Goal: Task Accomplishment & Management: Use online tool/utility

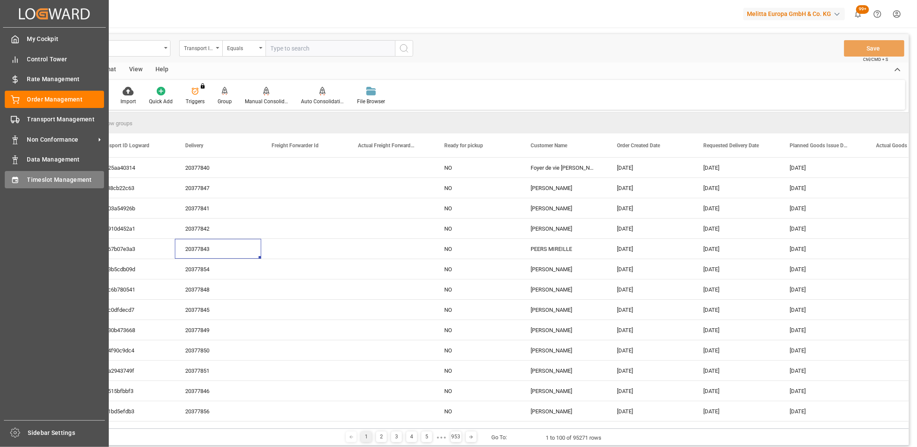
click at [15, 173] on div "Timeslot Management Timeslot Management" at bounding box center [54, 179] width 99 height 17
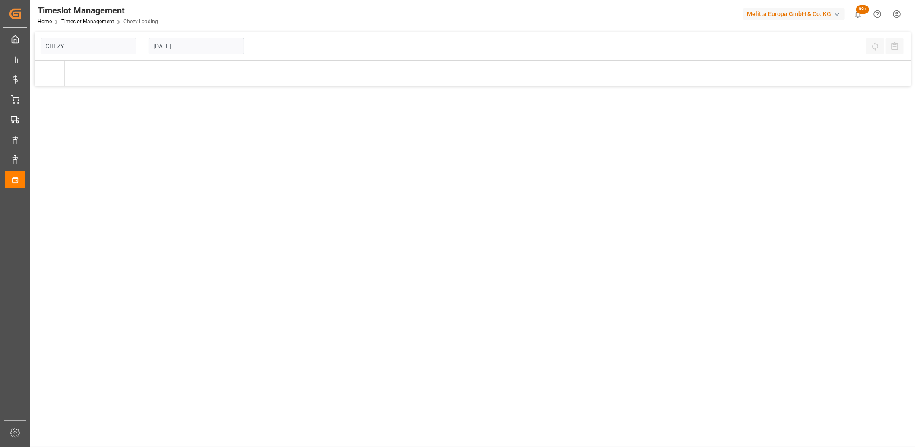
type input "Chezy Loading"
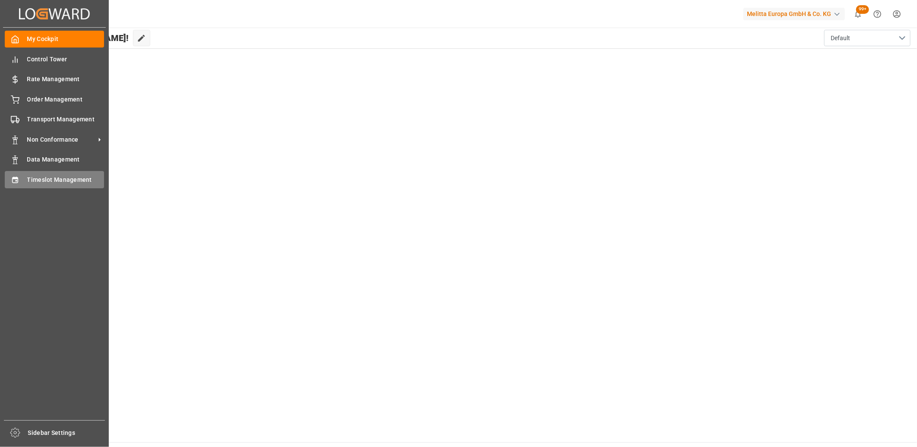
click at [19, 180] on icon at bounding box center [15, 180] width 9 height 9
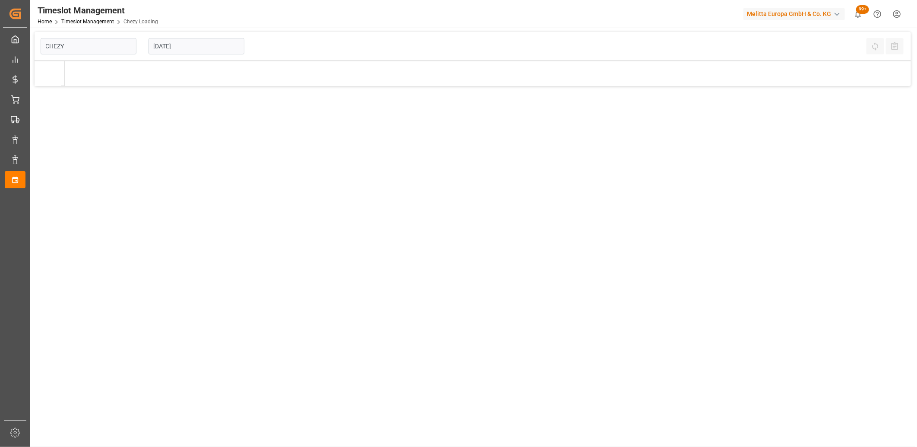
type input "Chezy Loading"
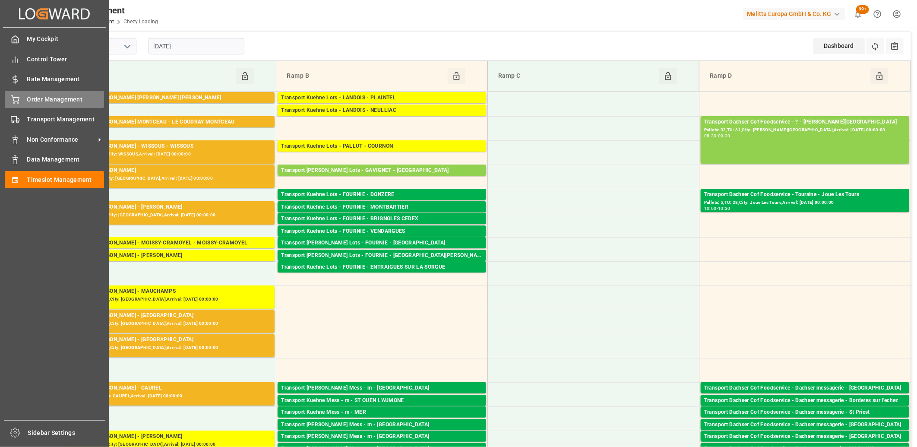
click at [12, 102] on icon at bounding box center [15, 99] width 9 height 9
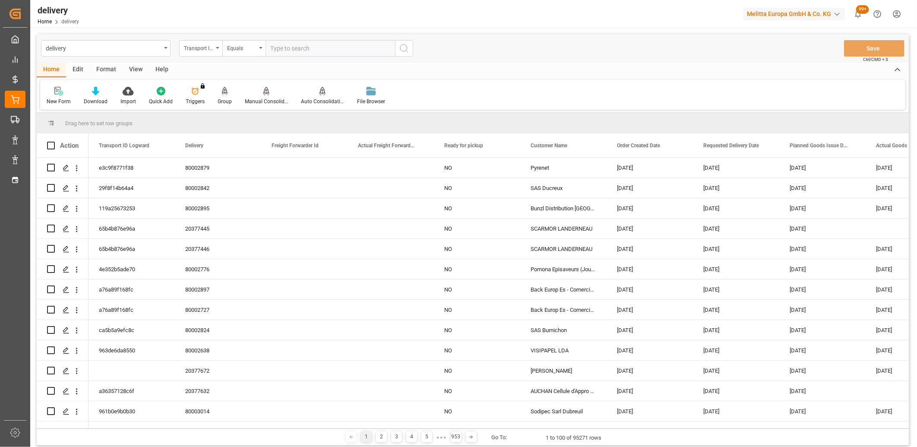
click at [219, 94] on div at bounding box center [225, 90] width 14 height 9
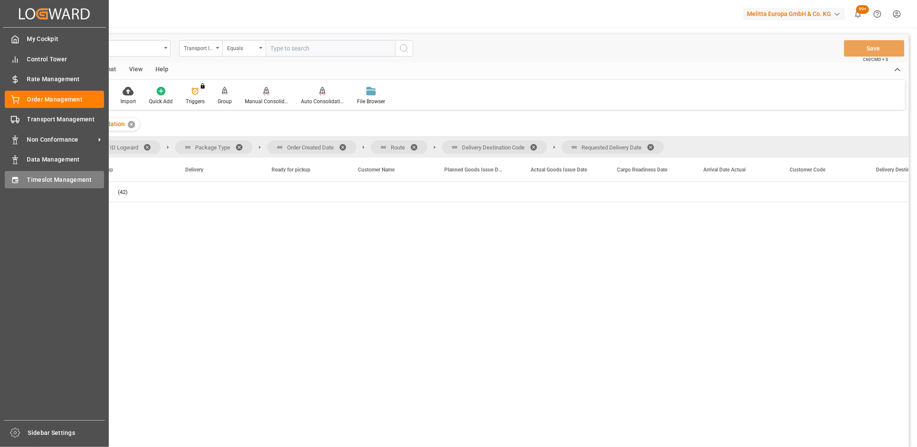
click at [23, 180] on div "Timeslot Management Timeslot Management" at bounding box center [54, 179] width 99 height 17
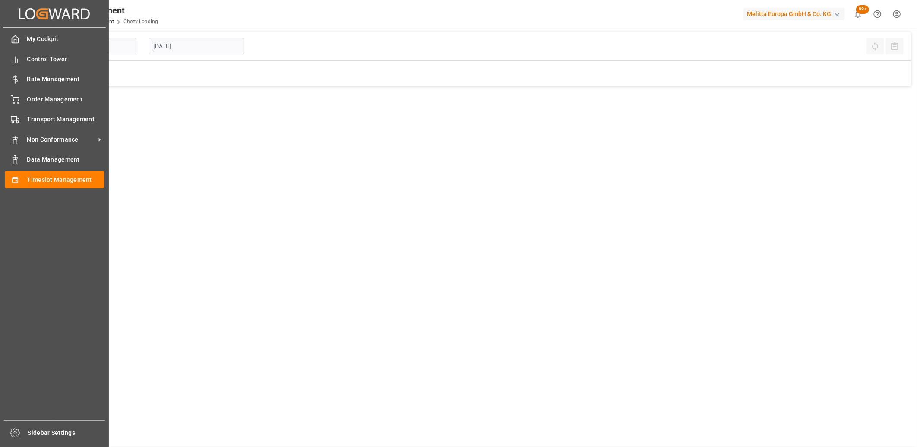
type input "Chezy Loading"
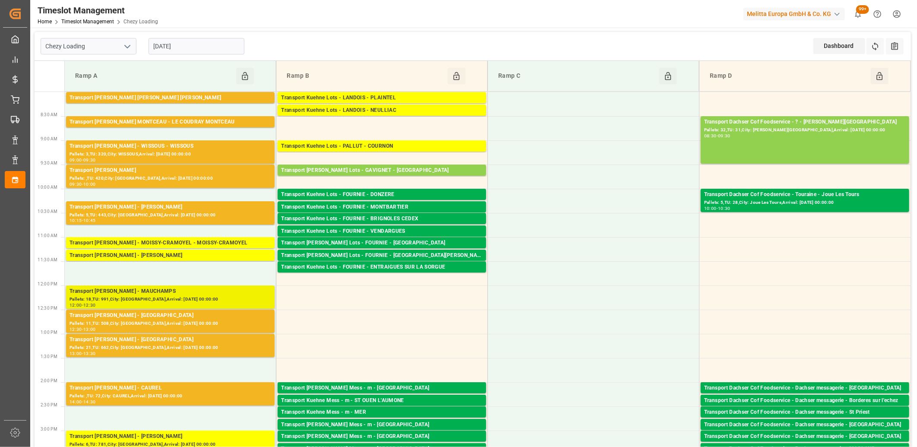
click at [161, 294] on div "Transport [PERSON_NAME] - MAUCHAMPS" at bounding box center [170, 291] width 202 height 9
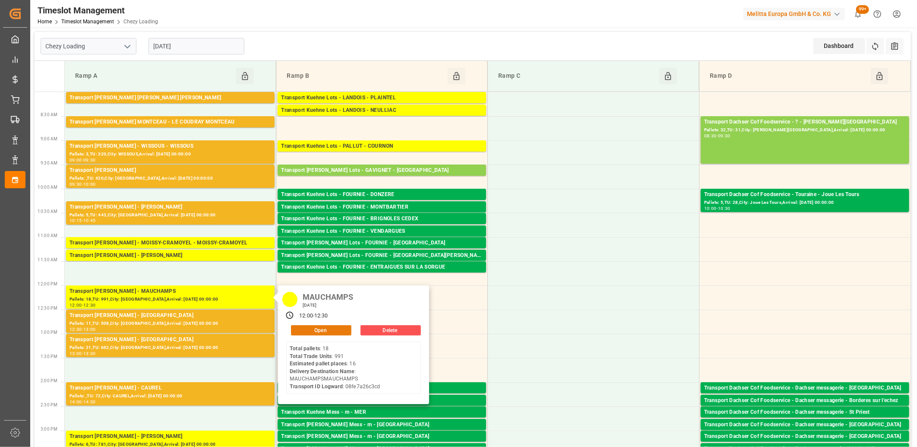
click at [297, 331] on button "Open" at bounding box center [321, 330] width 60 height 10
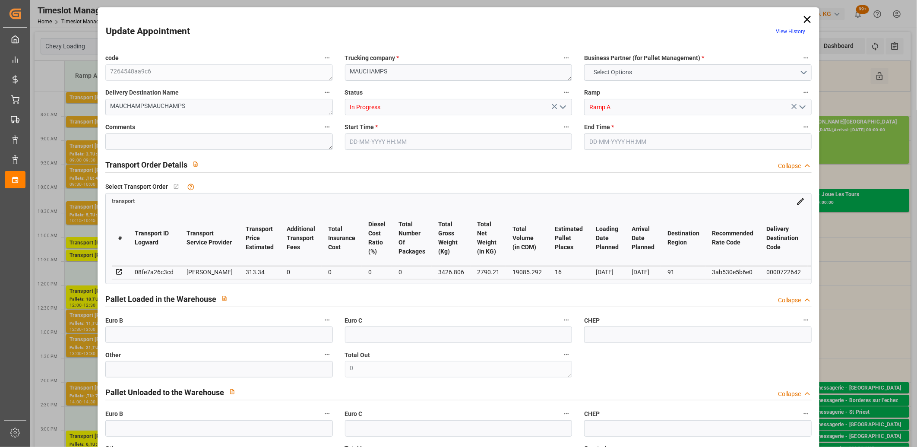
type input "16"
type input "313.34"
type input "0"
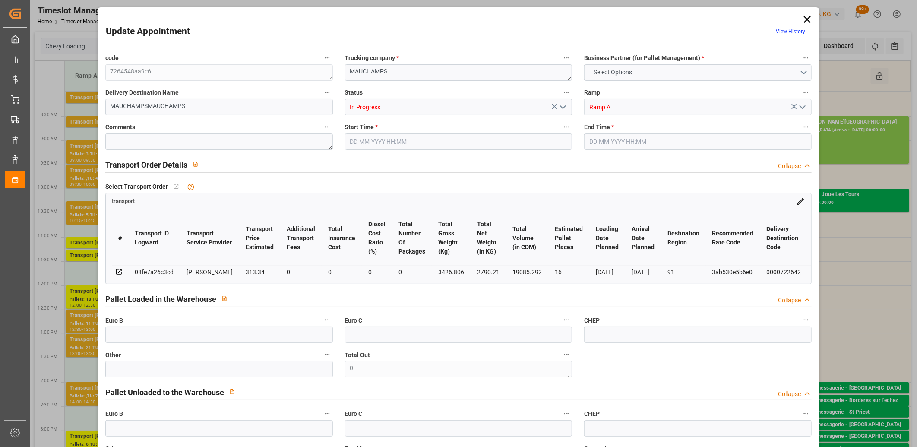
type input "302.7491"
type input "-10.5909"
type input "0"
type input "2790.21"
type input "4274.99"
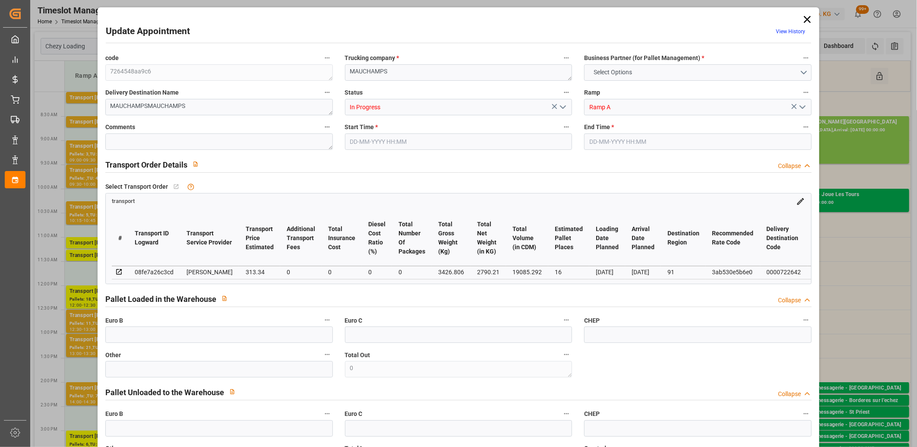
type input "19085.292"
type input "91"
type input "18"
type input "991"
type input "30"
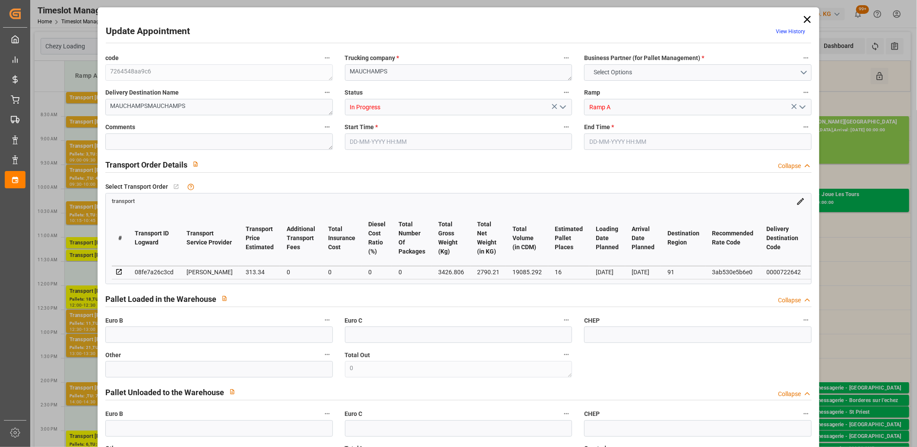
type input "101"
type input "3426.806"
type input "0"
type input "4710.8598"
type input "0"
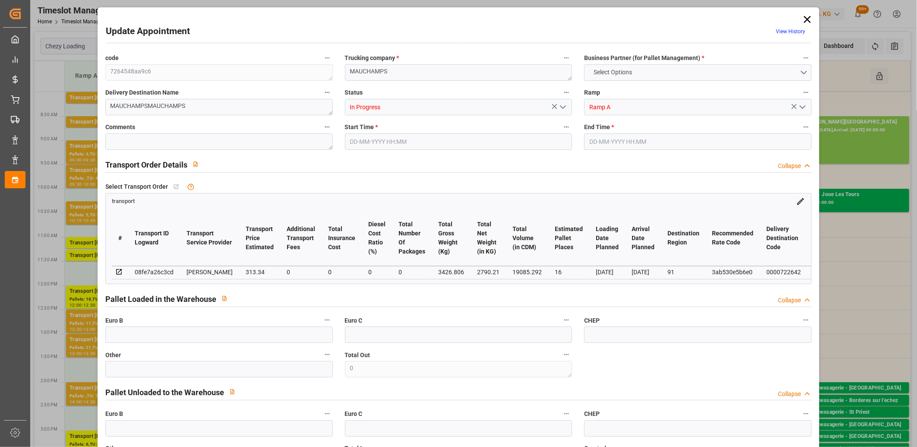
type input "0"
type input "21"
type input "35"
type input "09-09-2025 12:00"
type input "09-09-2025 12:30"
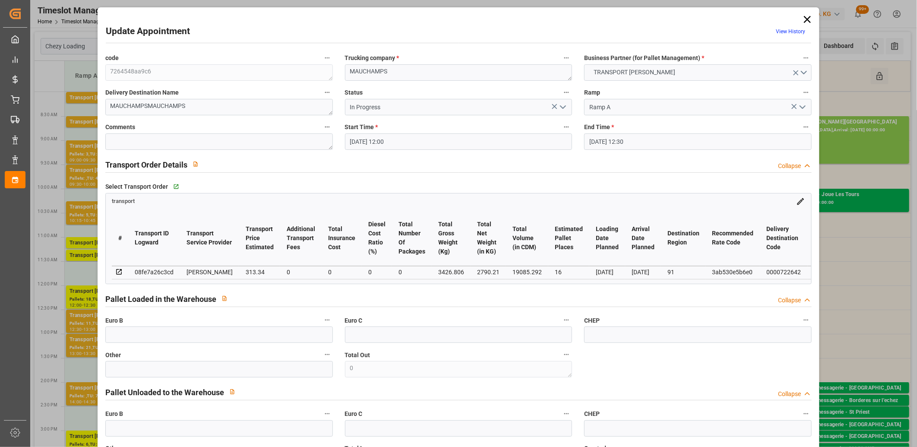
type input "04-09-2025 13:46"
type input "04-09-2025 11:26"
type input "[DATE]"
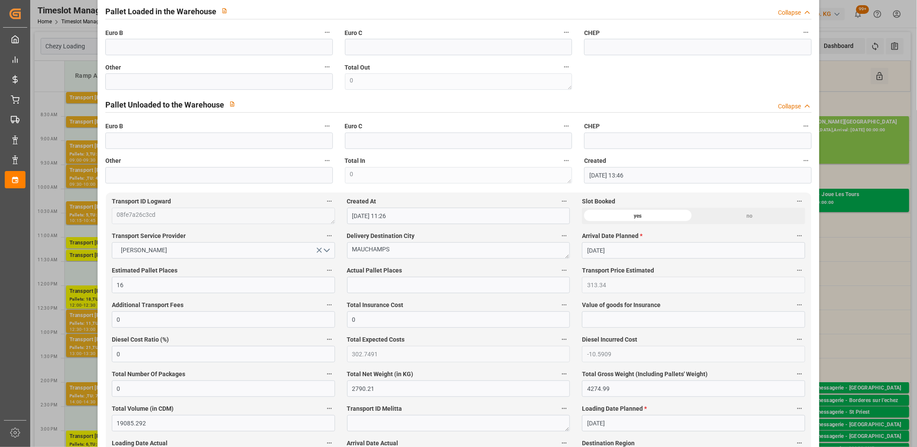
scroll to position [527, 0]
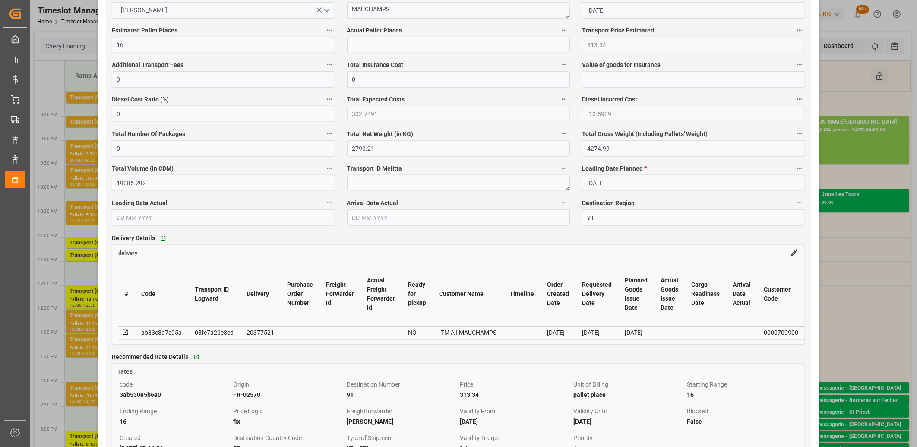
click at [123, 333] on icon at bounding box center [126, 332] width 8 height 8
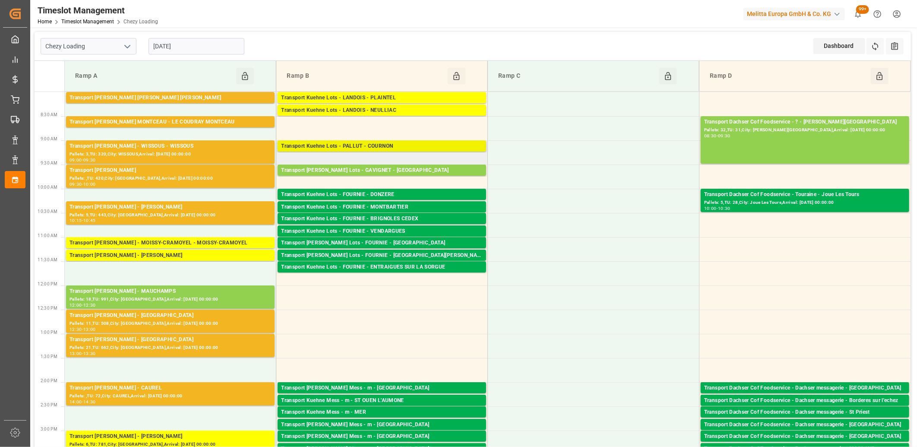
click at [339, 145] on div "Transport Kuehne Lots - PALLUT - COURNON" at bounding box center [382, 146] width 202 height 9
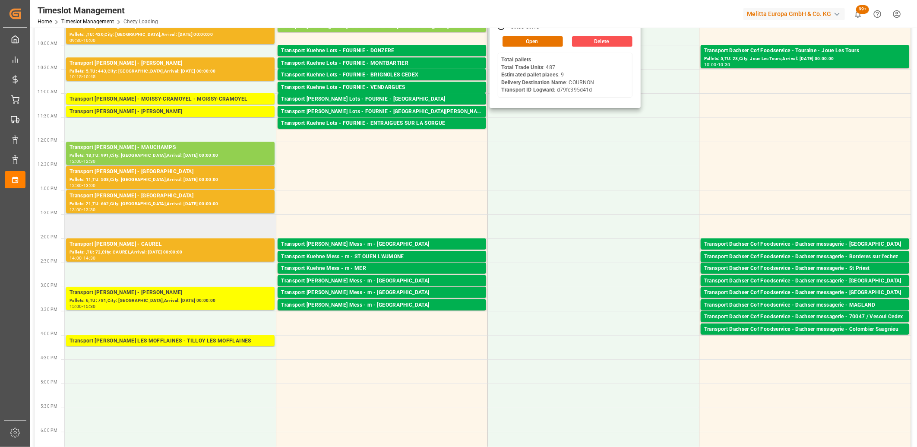
scroll to position [0, 0]
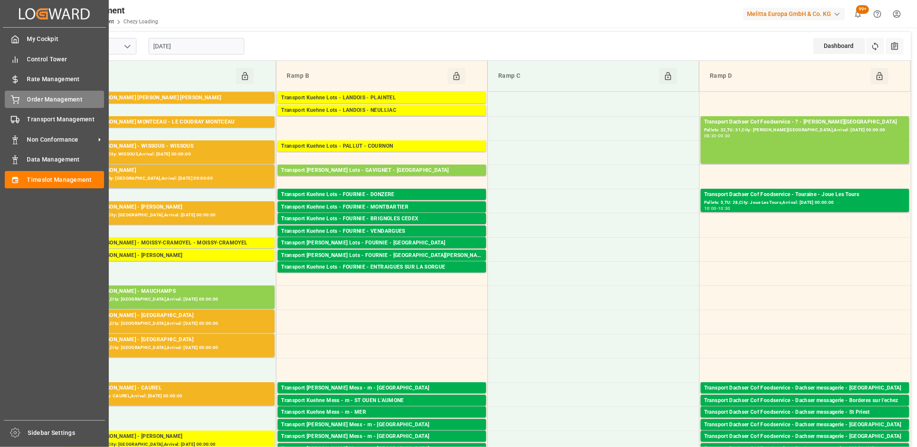
click at [15, 101] on icon at bounding box center [15, 99] width 8 height 6
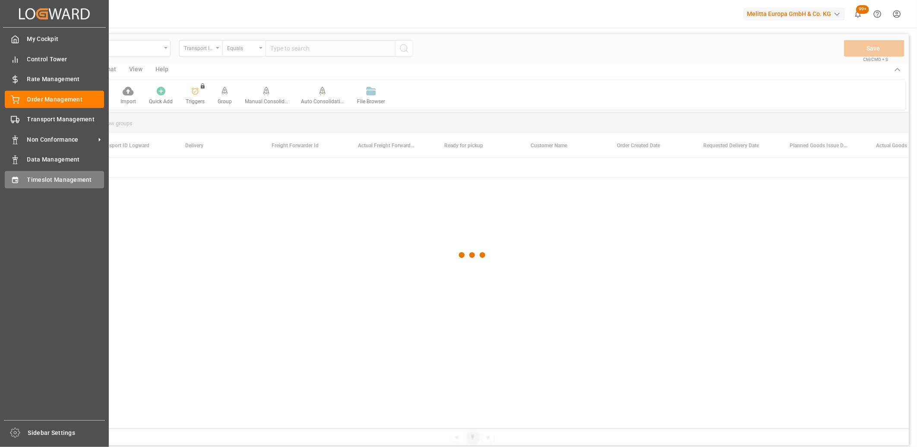
click at [12, 176] on icon at bounding box center [15, 180] width 9 height 9
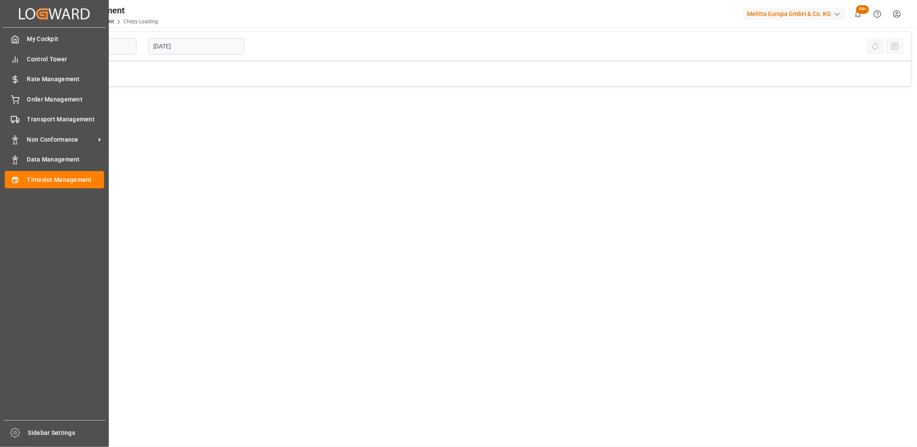
type input "Chezy Loading"
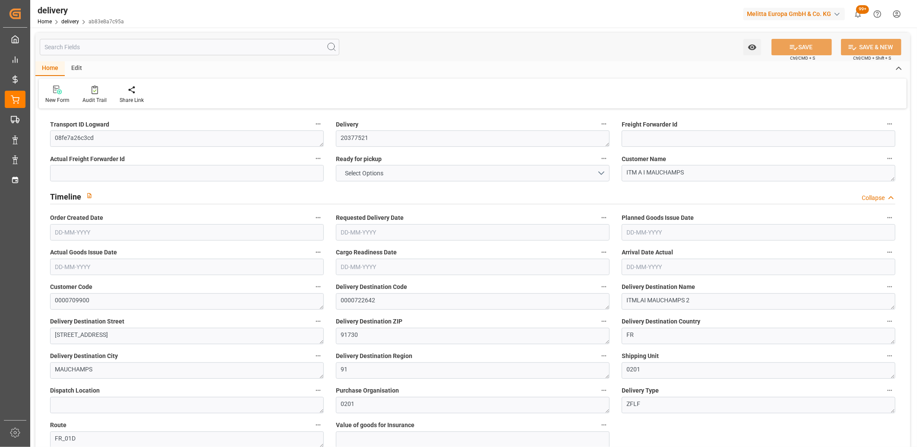
type input "2790.21"
type input "4274.99"
type input "19085.292"
type input "991"
type input "30"
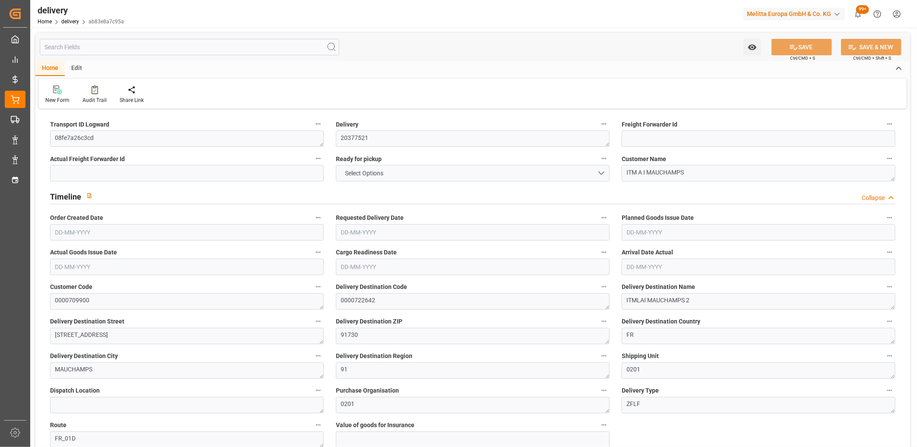
type input "18"
type input "16"
type input "0"
type input "-10.5909"
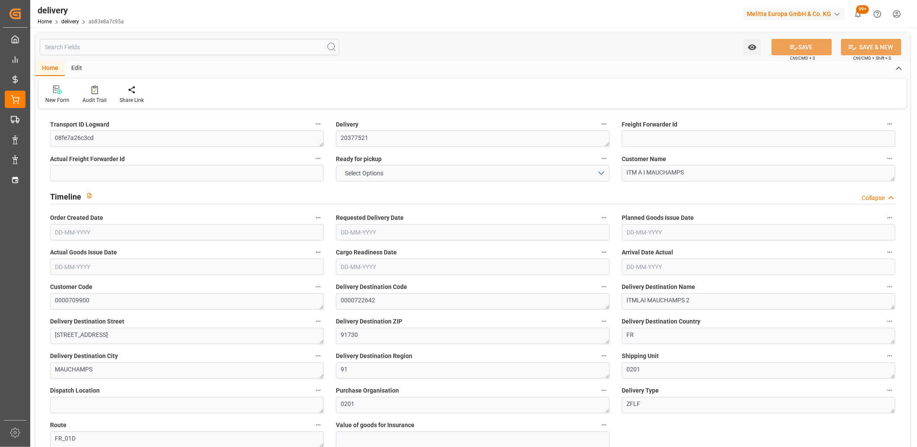
type input "313.34"
type input "302.7491"
type input "44.1"
type input "356.76"
type input "1.5"
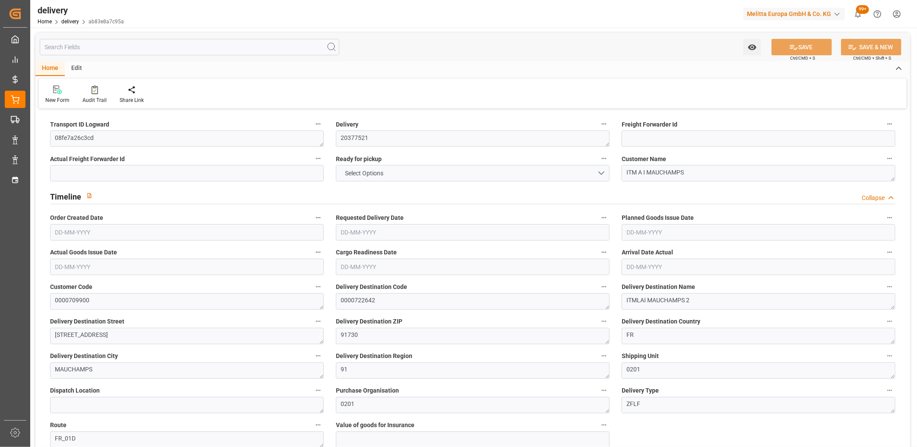
type input "1.3"
type input "0"
type input "45"
type input "3426.806"
type input "101"
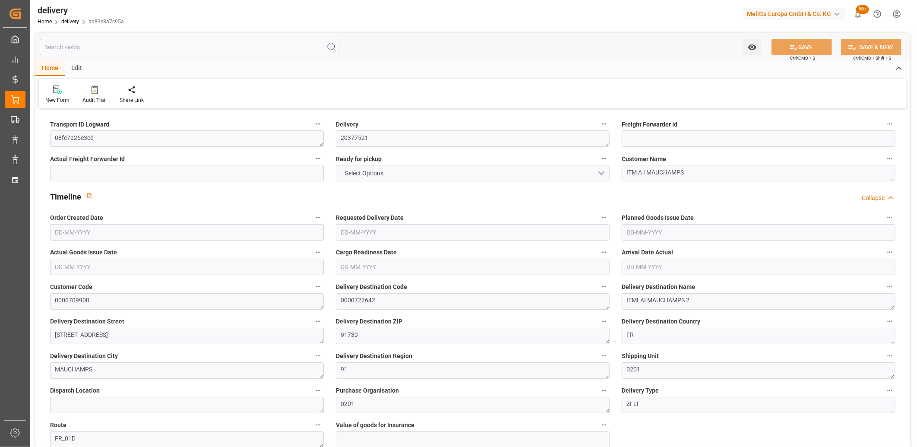
type input "3933.6135"
type input "0.2524"
type input "0"
type input "[DATE]"
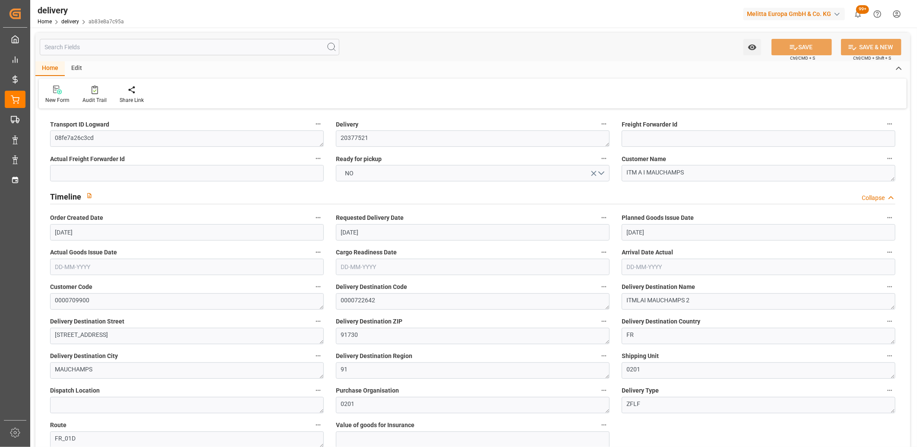
type input "[DATE]"
type input "[DATE] 11:00"
click at [367, 179] on button "NO" at bounding box center [473, 173] width 274 height 16
click at [367, 179] on div "YES" at bounding box center [472, 175] width 273 height 18
click at [804, 48] on button "SAVE" at bounding box center [801, 47] width 60 height 16
